Goal: Information Seeking & Learning: Learn about a topic

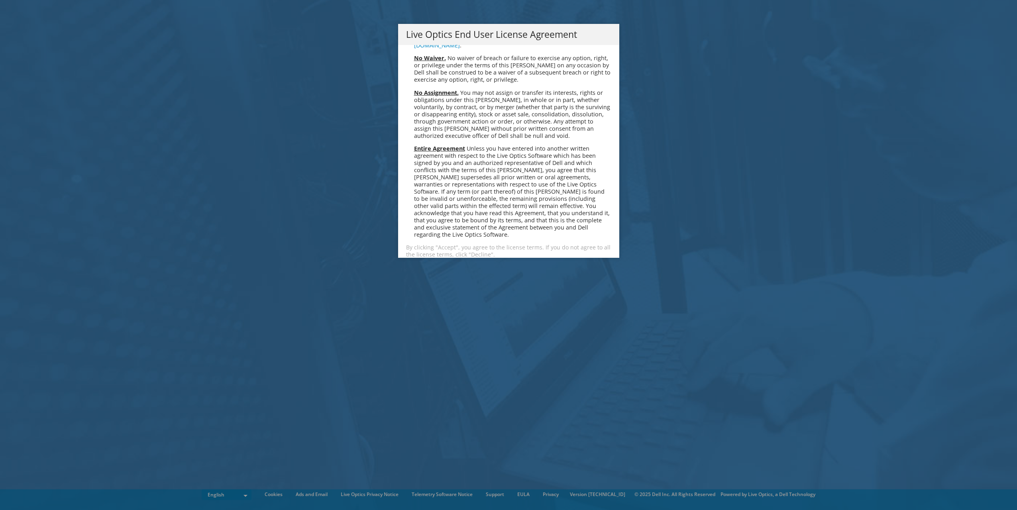
scroll to position [3013, 0]
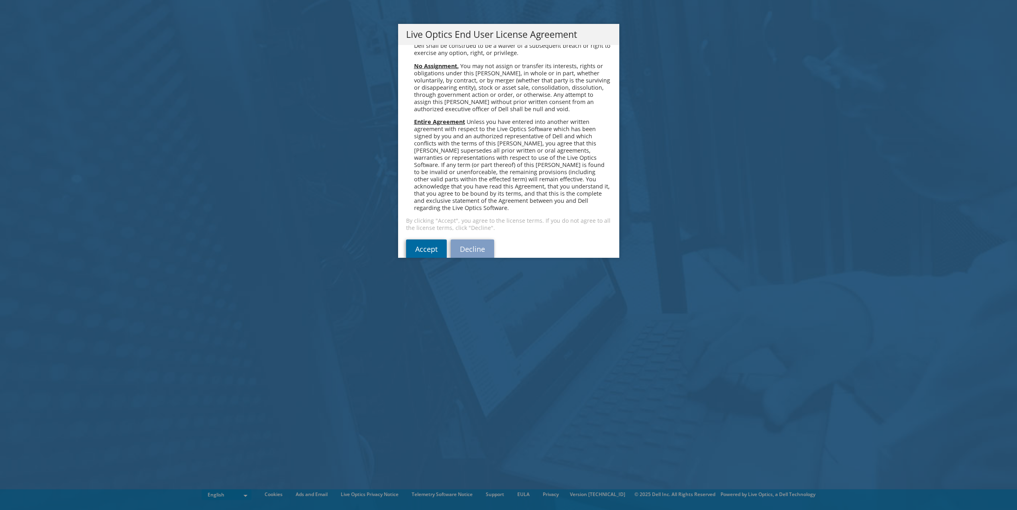
click at [430, 239] on link "Accept" at bounding box center [426, 248] width 41 height 19
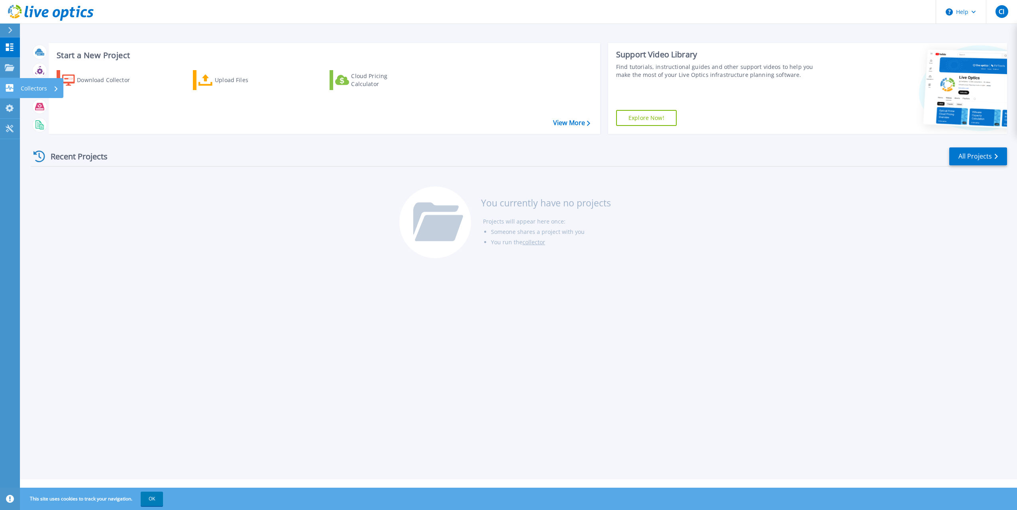
click at [11, 89] on icon at bounding box center [10, 88] width 10 height 8
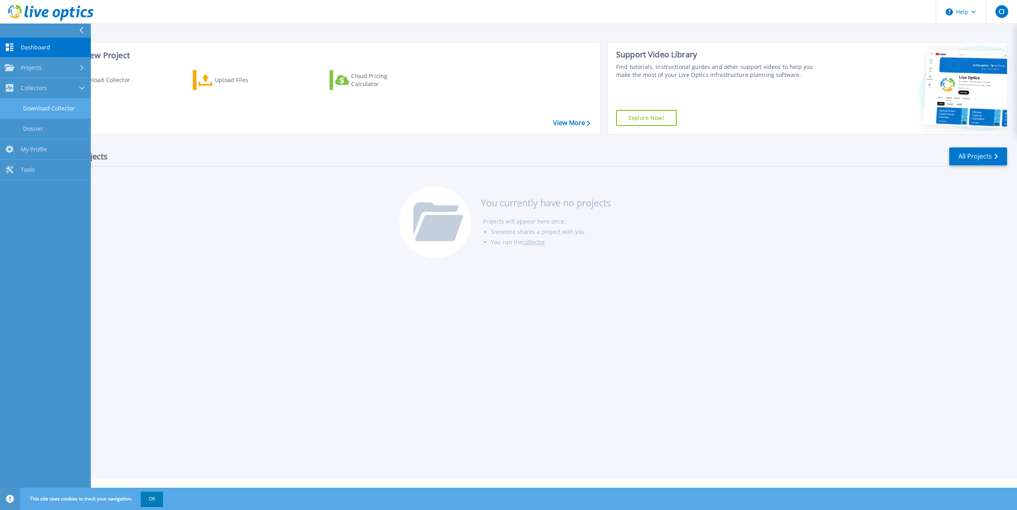
click at [54, 108] on link "Download Collector" at bounding box center [45, 108] width 91 height 20
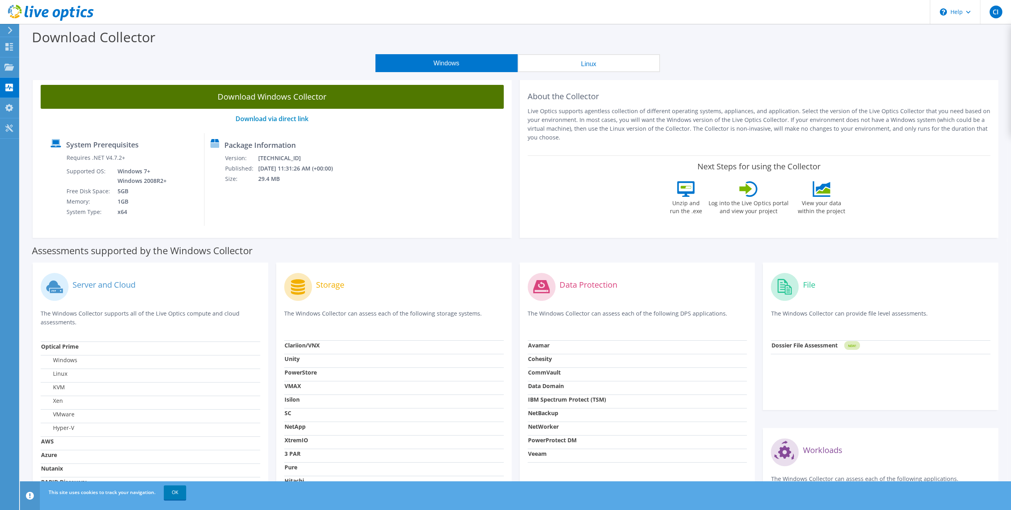
click at [367, 92] on link "Download Windows Collector" at bounding box center [272, 97] width 463 height 24
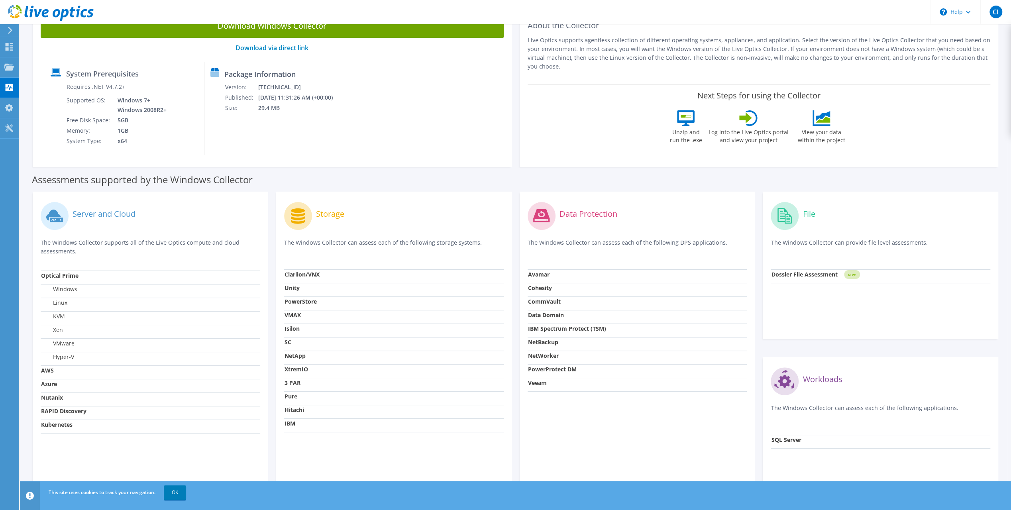
scroll to position [80, 0]
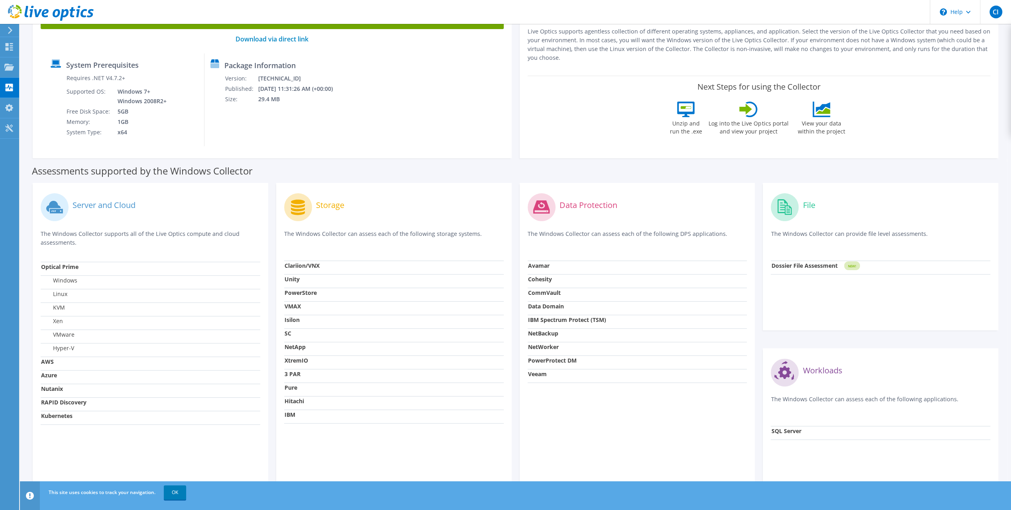
click at [162, 260] on div "Server and Cloud The Windows Collector supports all of the Live Optics compute …" at bounding box center [151, 226] width 220 height 71
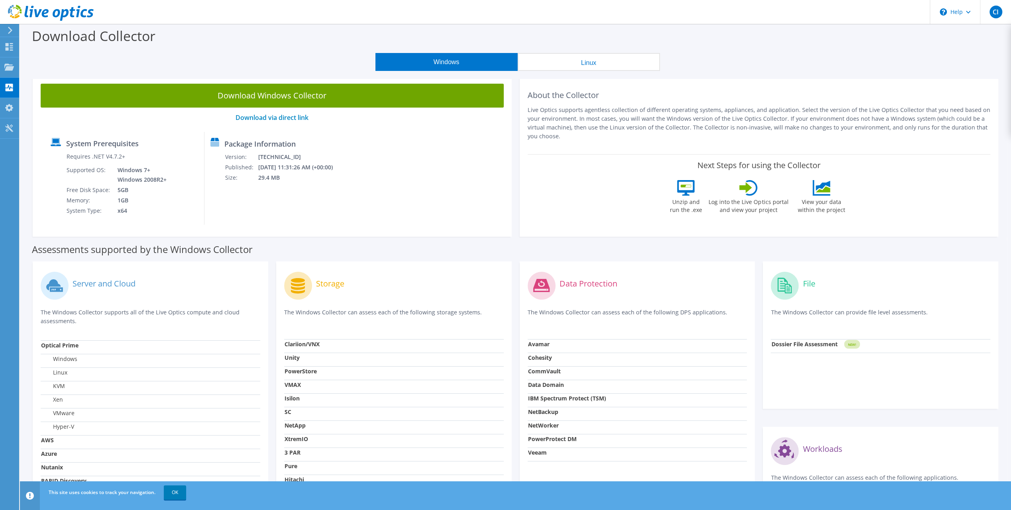
scroll to position [0, 0]
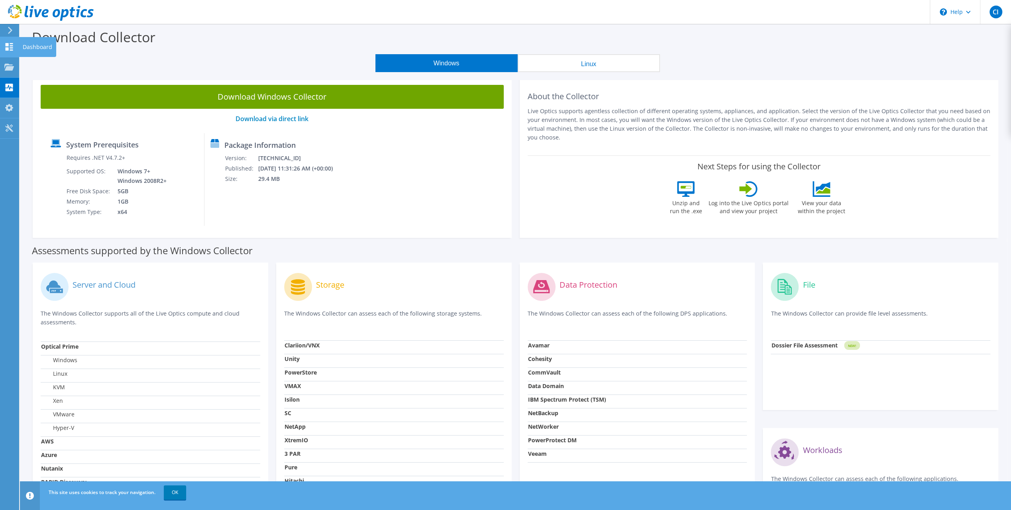
click at [11, 46] on use at bounding box center [10, 47] width 8 height 8
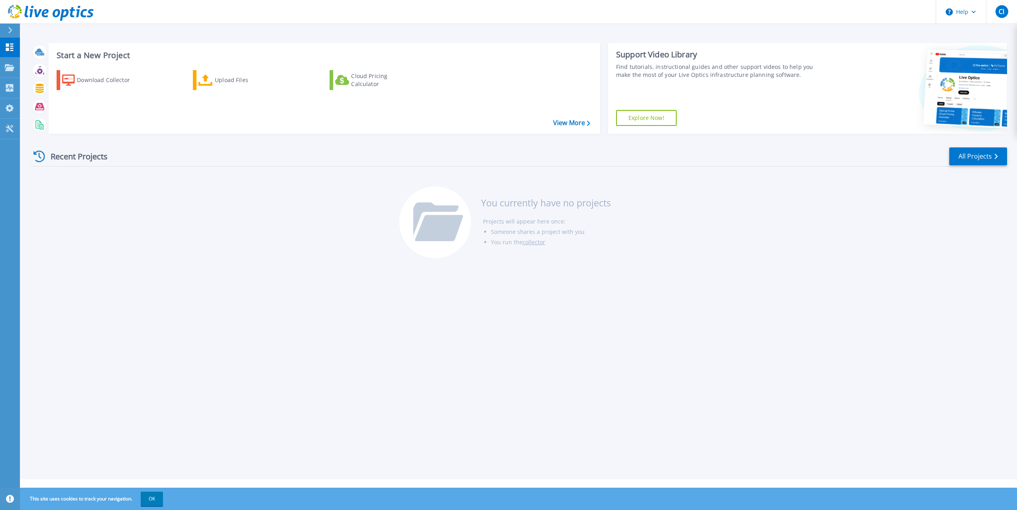
click at [10, 30] on icon at bounding box center [10, 30] width 4 height 6
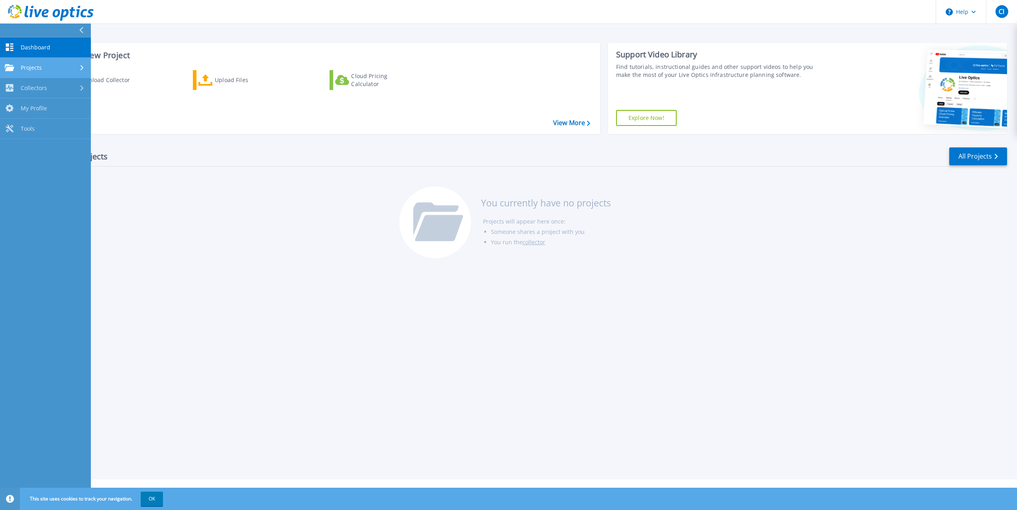
click at [34, 59] on link "Projects Projects" at bounding box center [45, 68] width 91 height 20
click at [35, 69] on span "Projects" at bounding box center [31, 67] width 21 height 7
click at [44, 69] on div "Projects" at bounding box center [45, 67] width 81 height 7
click at [56, 153] on div "Collectors" at bounding box center [45, 155] width 81 height 8
click at [57, 130] on link "Dossier" at bounding box center [45, 129] width 91 height 20
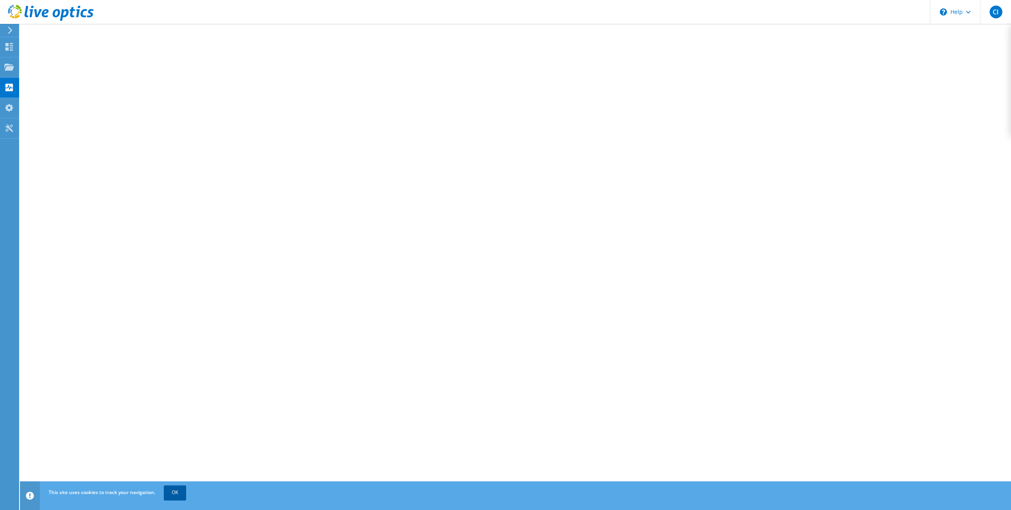
click at [174, 489] on link "OK" at bounding box center [175, 492] width 22 height 14
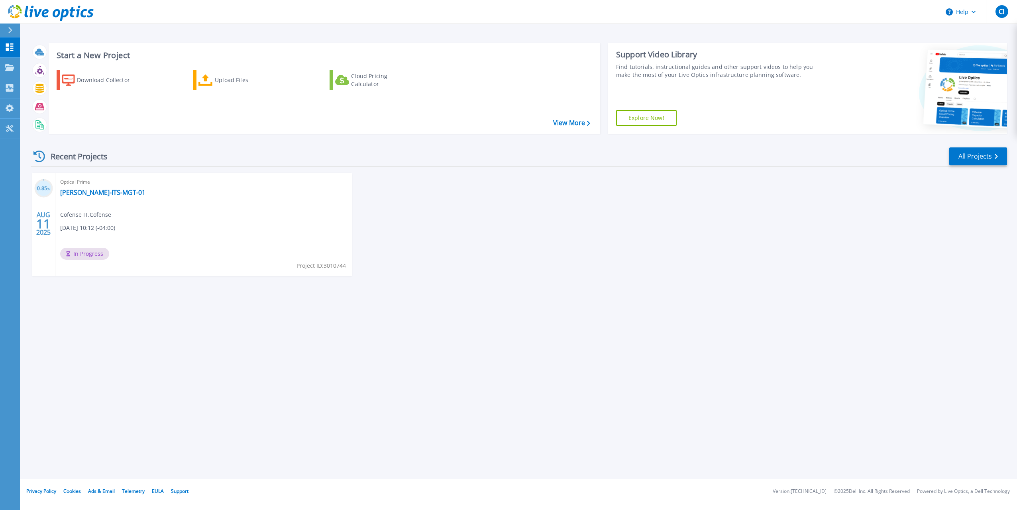
click at [87, 251] on span "In Progress" at bounding box center [84, 254] width 49 height 12
click at [86, 195] on link "[PERSON_NAME]-ITS-MGT-01" at bounding box center [102, 192] width 85 height 8
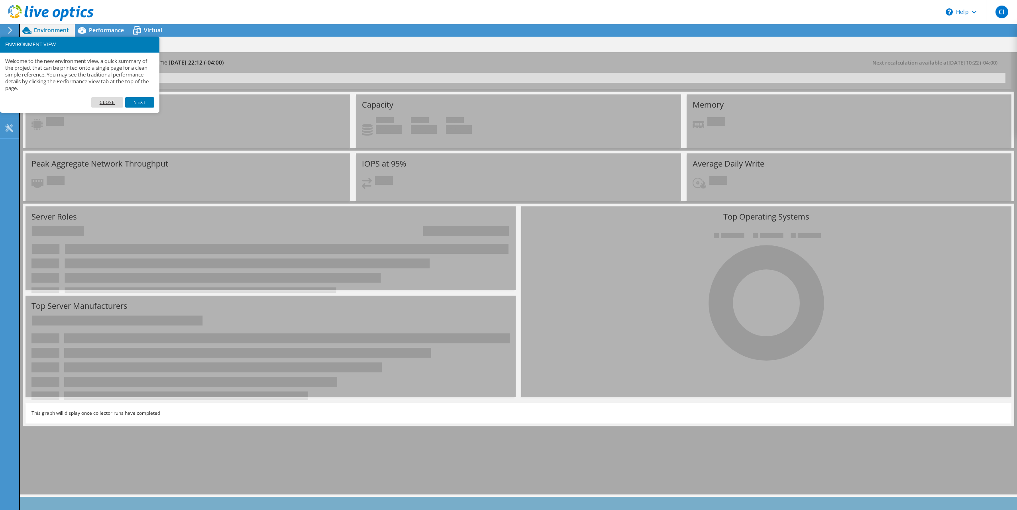
click at [119, 101] on link "Close" at bounding box center [107, 102] width 32 height 10
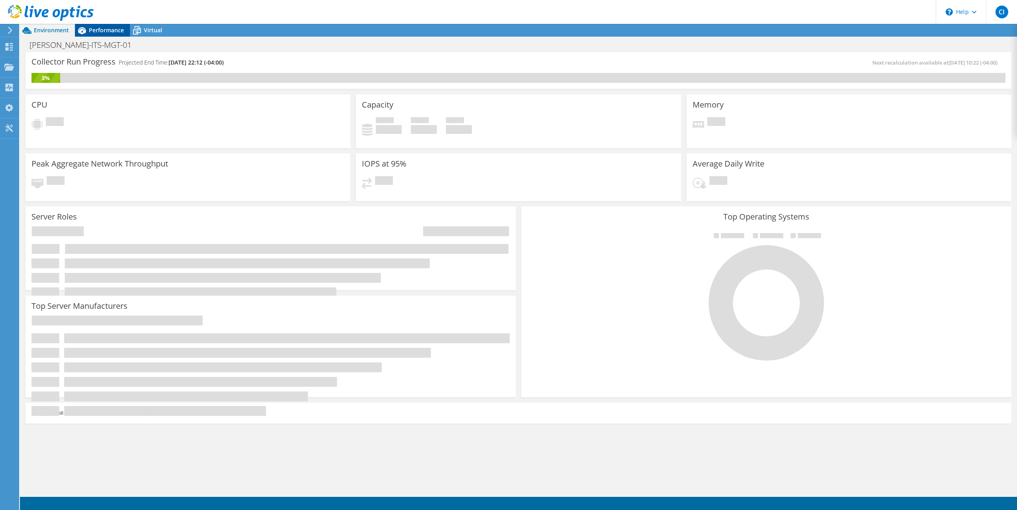
click at [86, 26] on icon at bounding box center [82, 31] width 14 height 14
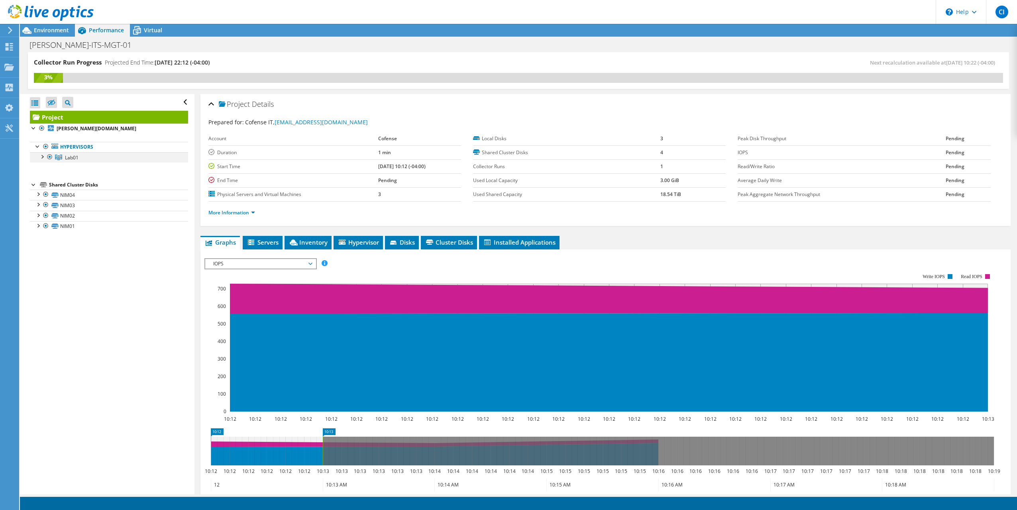
click at [43, 157] on div at bounding box center [42, 156] width 8 height 8
click at [138, 38] on div "LEE-ITS-MGT-01 Print" at bounding box center [518, 44] width 997 height 15
click at [141, 33] on icon at bounding box center [137, 31] width 14 height 14
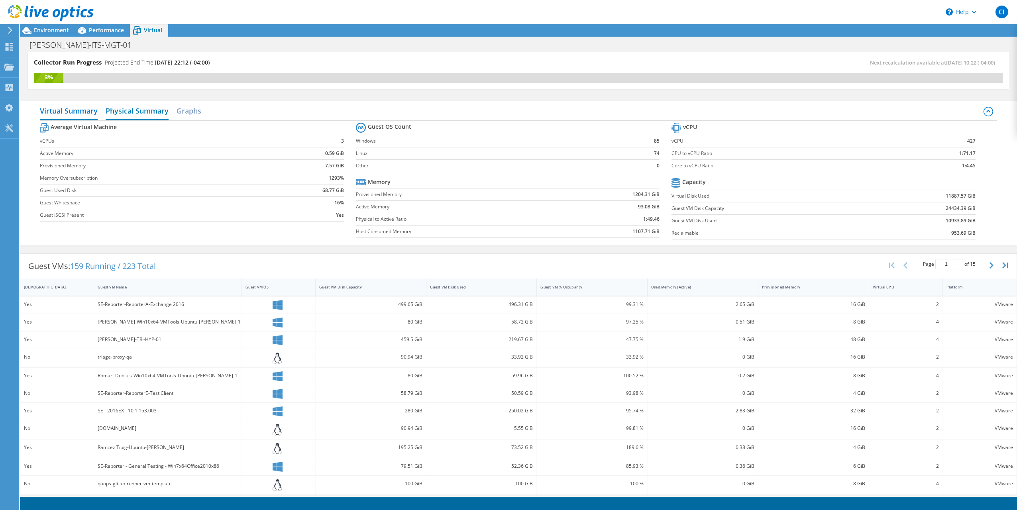
click at [123, 110] on h2 "Physical Summary" at bounding box center [137, 112] width 63 height 18
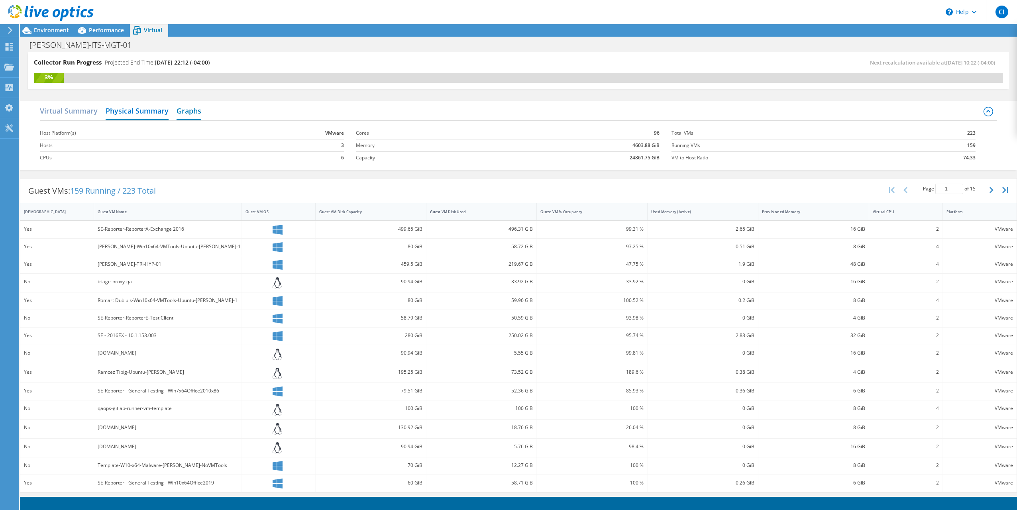
click at [194, 119] on h2 "Graphs" at bounding box center [189, 112] width 25 height 18
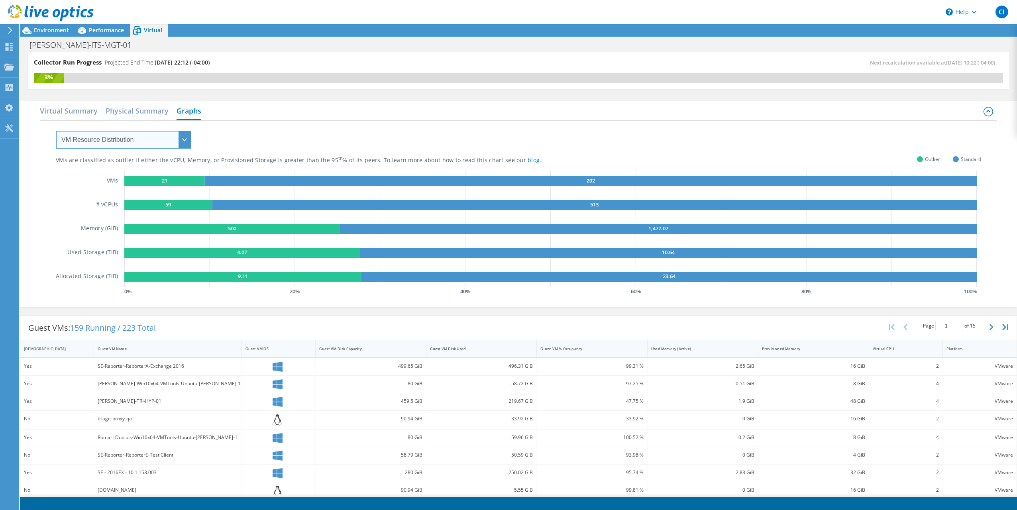
click at [182, 141] on select "VM Resource Distribution Provisioning Contrast Over Provisioning" at bounding box center [123, 140] width 135 height 18
click at [182, 140] on select "VM Resource Distribution Provisioning Contrast Over Provisioning" at bounding box center [123, 140] width 135 height 18
click at [56, 131] on select "VM Resource Distribution Provisioning Contrast Over Provisioning" at bounding box center [123, 140] width 135 height 18
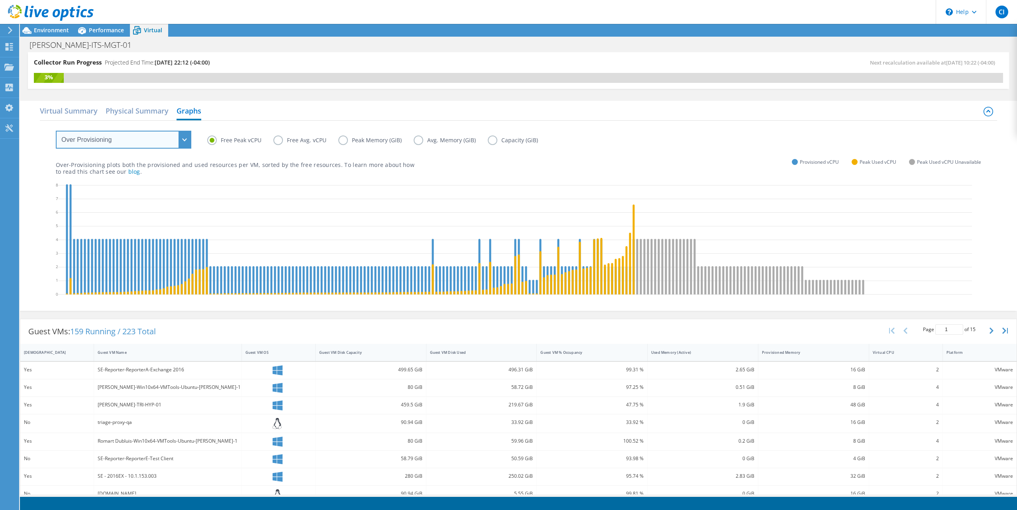
click at [177, 147] on select "VM Resource Distribution Provisioning Contrast Over Provisioning" at bounding box center [123, 140] width 135 height 18
click at [194, 136] on div "Free Peak vCPU Free Avg. vCPU Peak Memory (GiB) Avg. Memory (GiB) Capacity (GiB)" at bounding box center [518, 134] width 925 height 27
click at [190, 140] on select "VM Resource Distribution Provisioning Contrast Over Provisioning" at bounding box center [123, 140] width 135 height 18
select select "VM Resource Distribution"
click at [56, 131] on select "VM Resource Distribution Provisioning Contrast Over Provisioning" at bounding box center [123, 140] width 135 height 18
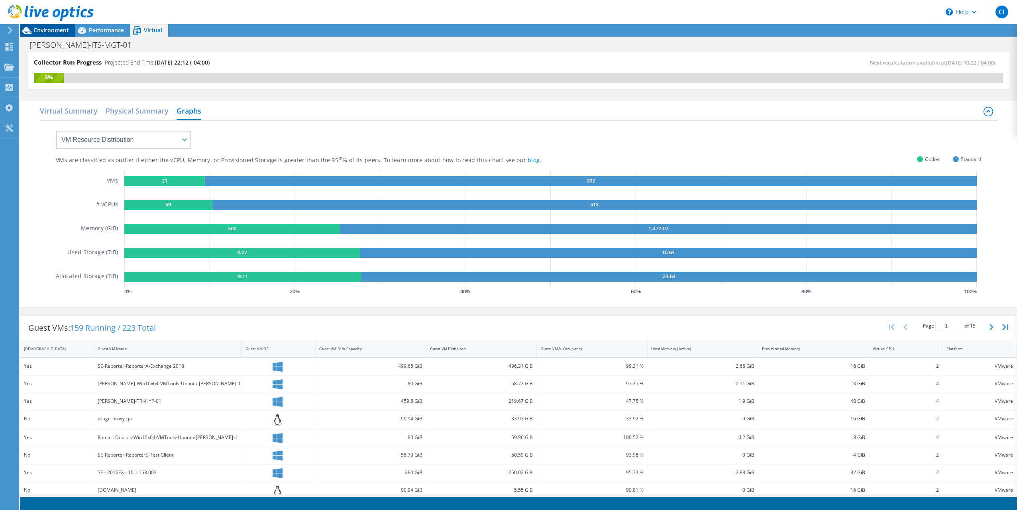
click at [51, 27] on span "Environment" at bounding box center [51, 30] width 35 height 8
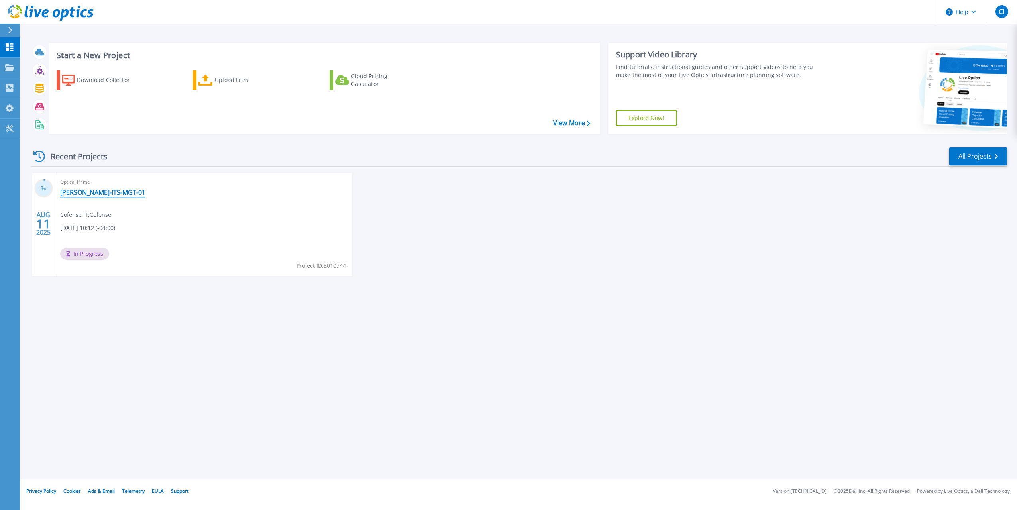
click at [94, 190] on link "[PERSON_NAME]-ITS-MGT-01" at bounding box center [102, 192] width 85 height 8
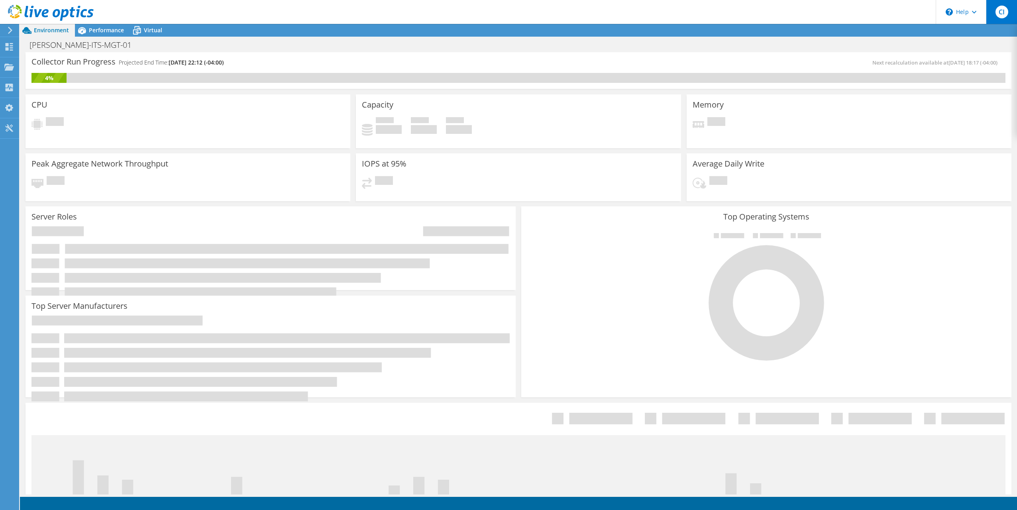
click at [999, 15] on span "CI" at bounding box center [1001, 12] width 13 height 13
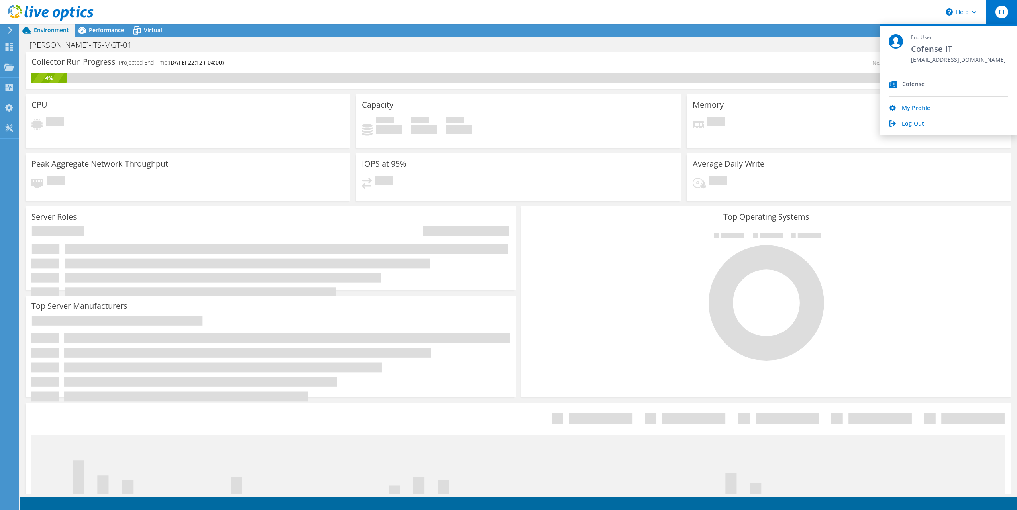
click at [999, 15] on span "CI" at bounding box center [1001, 12] width 13 height 13
